Goal: Navigation & Orientation: Find specific page/section

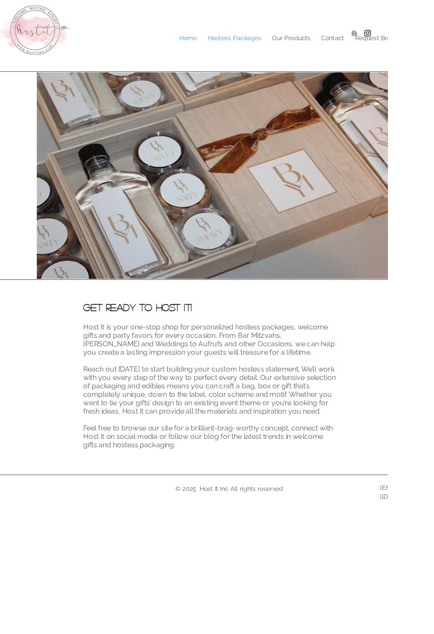
click at [255, 40] on p "Hostess Packages" at bounding box center [262, 42] width 69 height 15
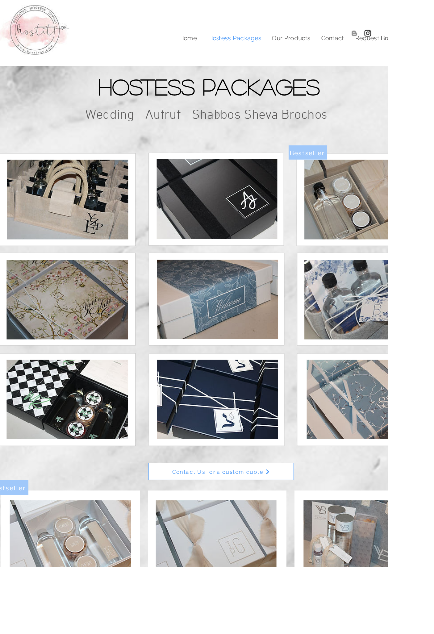
click at [386, 211] on img at bounding box center [408, 223] width 136 height 89
click at [332, 48] on p "Our Products" at bounding box center [325, 42] width 53 height 15
